Goal: Task Accomplishment & Management: Complete application form

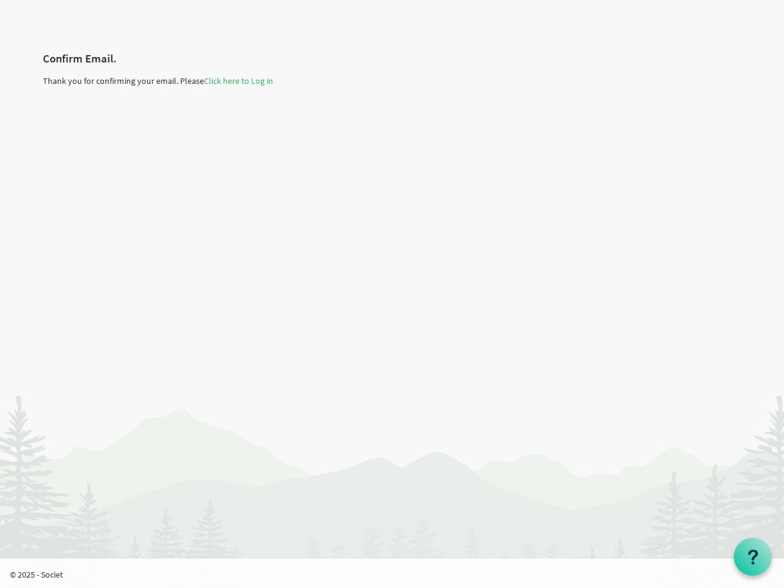
click at [752, 556] on use at bounding box center [752, 556] width 10 height 15
